Goal: Find specific page/section: Find specific page/section

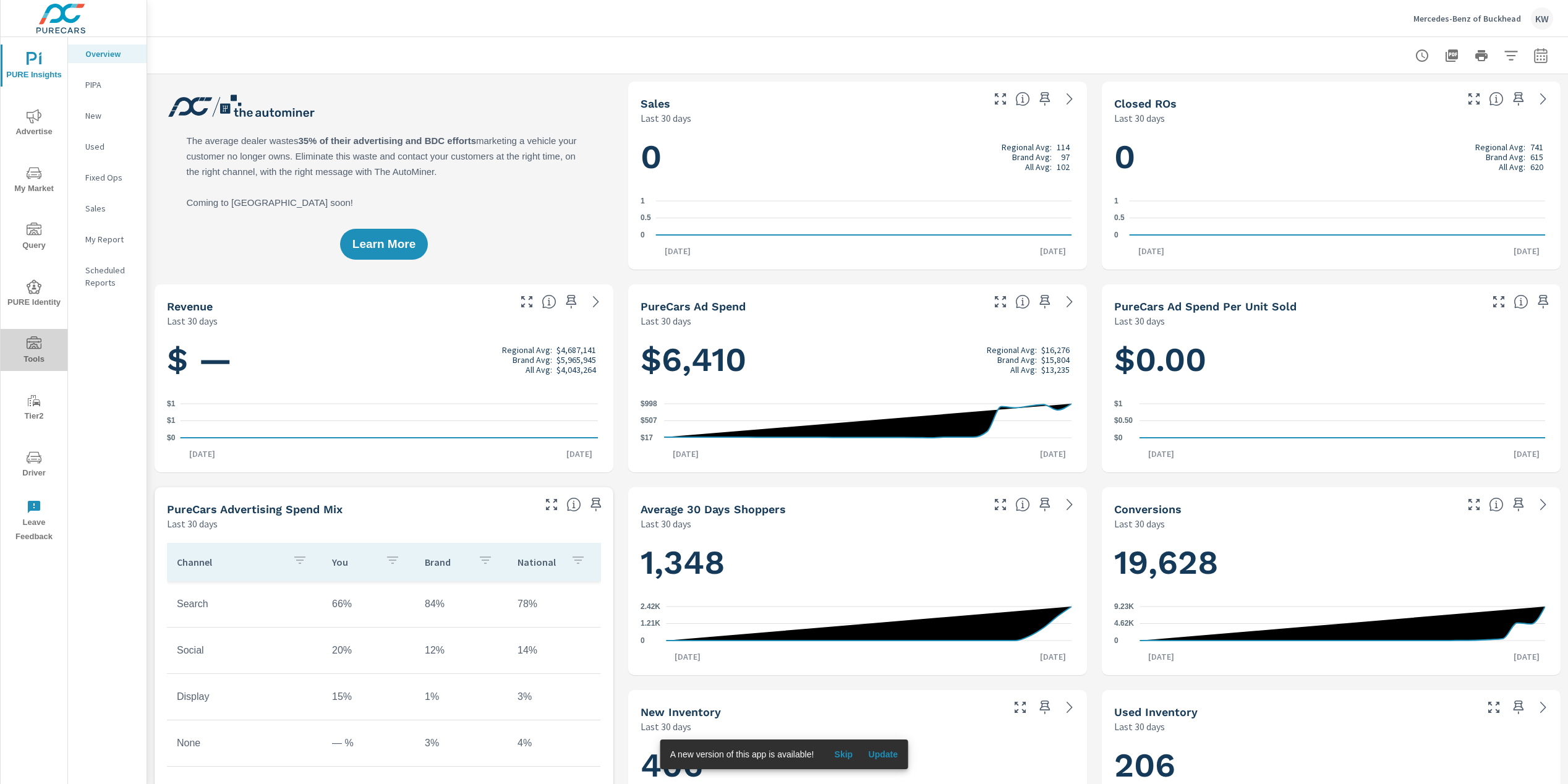
click at [37, 356] on span "Tools" at bounding box center [33, 351] width 60 height 30
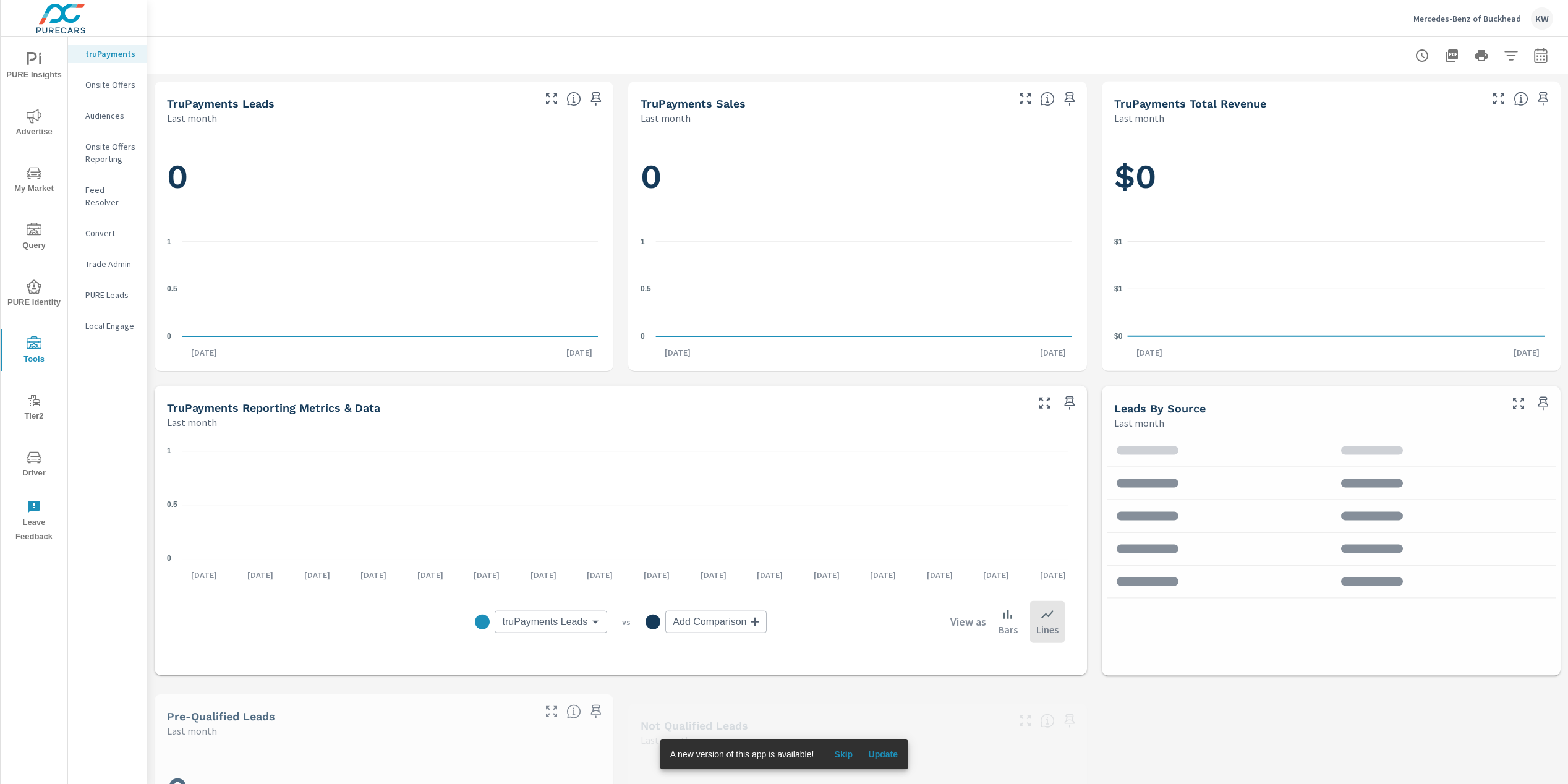
click at [39, 472] on span "Driver" at bounding box center [33, 465] width 60 height 30
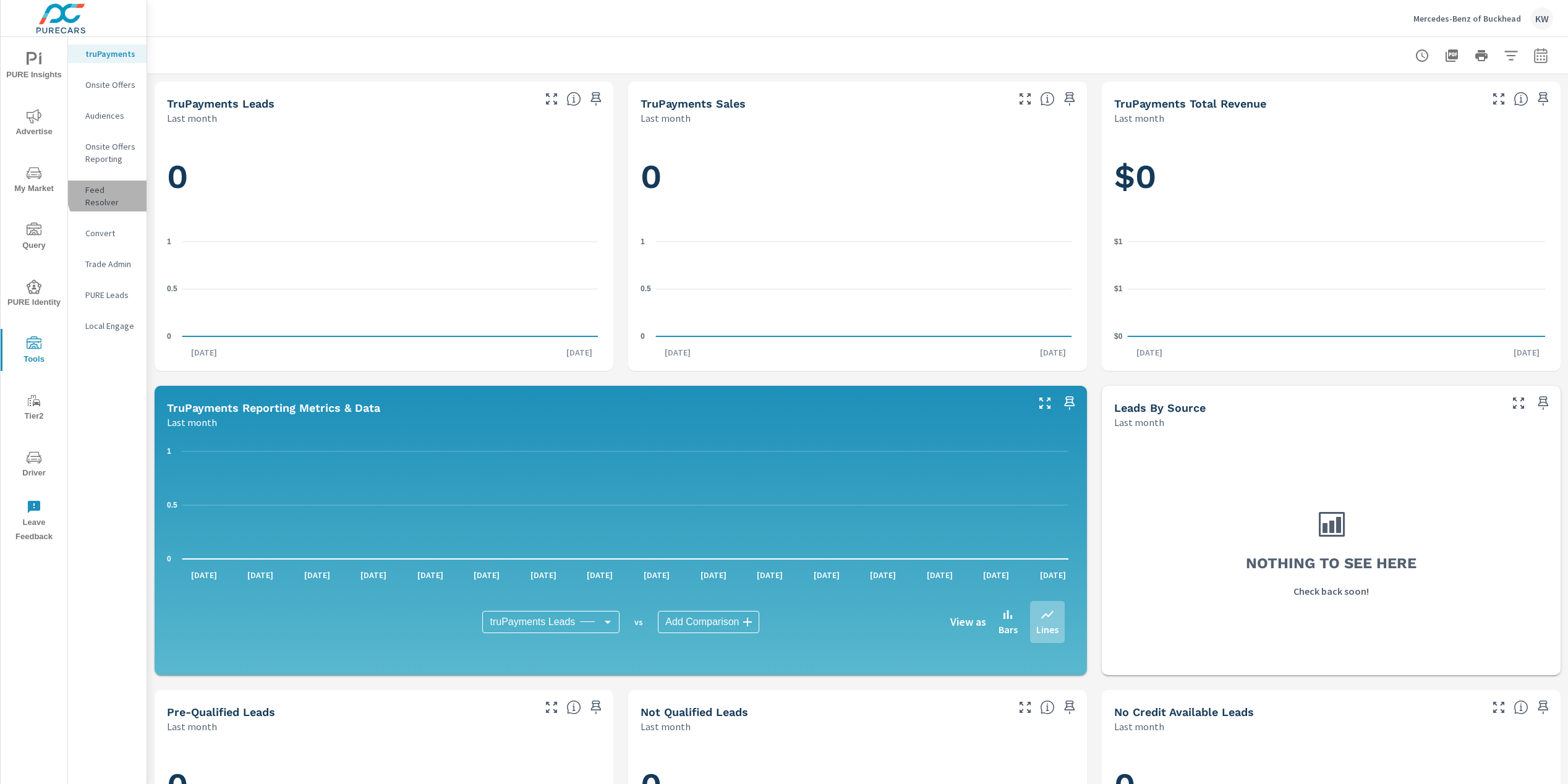
click at [122, 190] on p "Feed Resolver" at bounding box center [111, 196] width 52 height 25
